Goal: Task Accomplishment & Management: Use online tool/utility

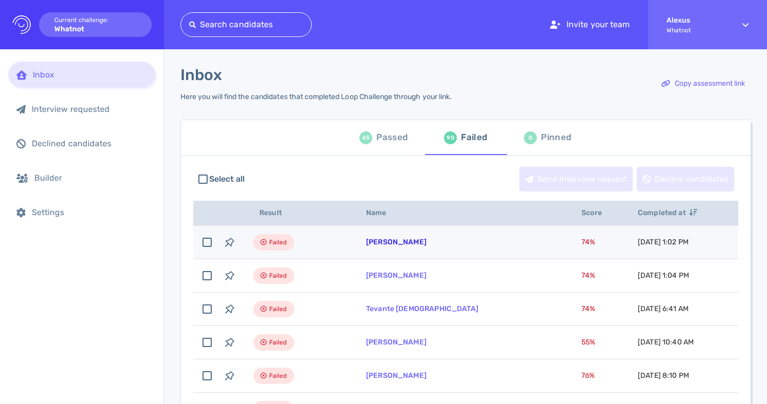
click at [385, 242] on link "Desmond Polk" at bounding box center [396, 241] width 61 height 9
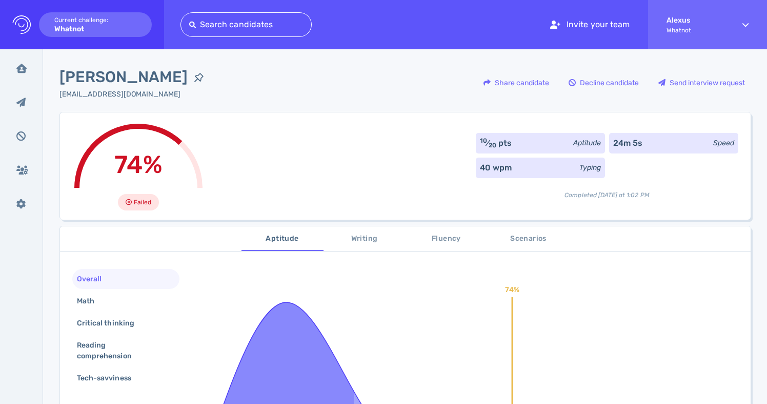
click at [270, 109] on div "[PERSON_NAME] [PERSON_NAME][EMAIL_ADDRESS][DOMAIN_NAME] Share candidate Decline…" at bounding box center [404, 89] width 691 height 46
